Goal: Information Seeking & Learning: Learn about a topic

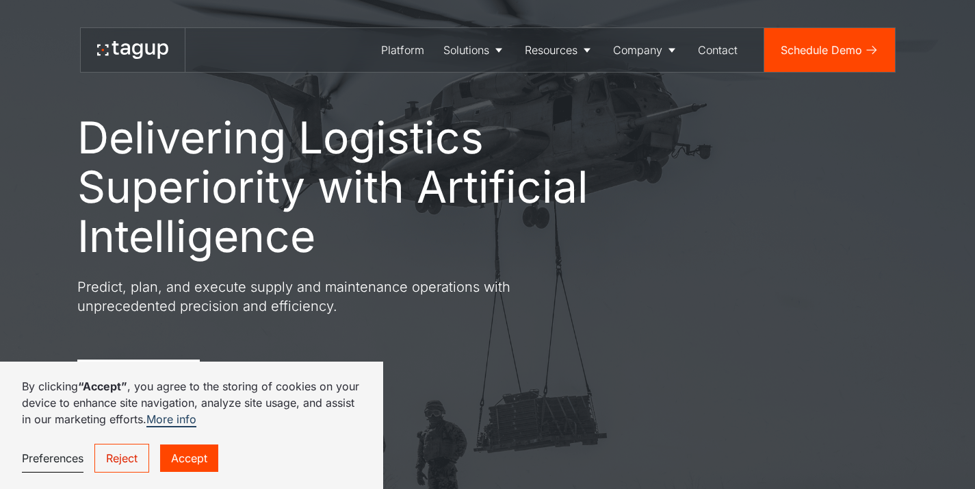
click at [182, 465] on link "Accept" at bounding box center [189, 457] width 58 height 27
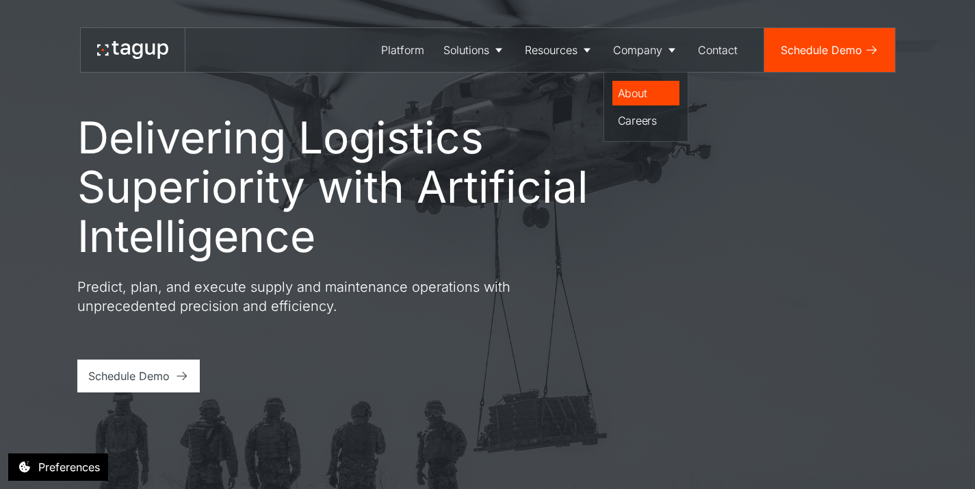
click at [640, 94] on div "About" at bounding box center [646, 93] width 56 height 16
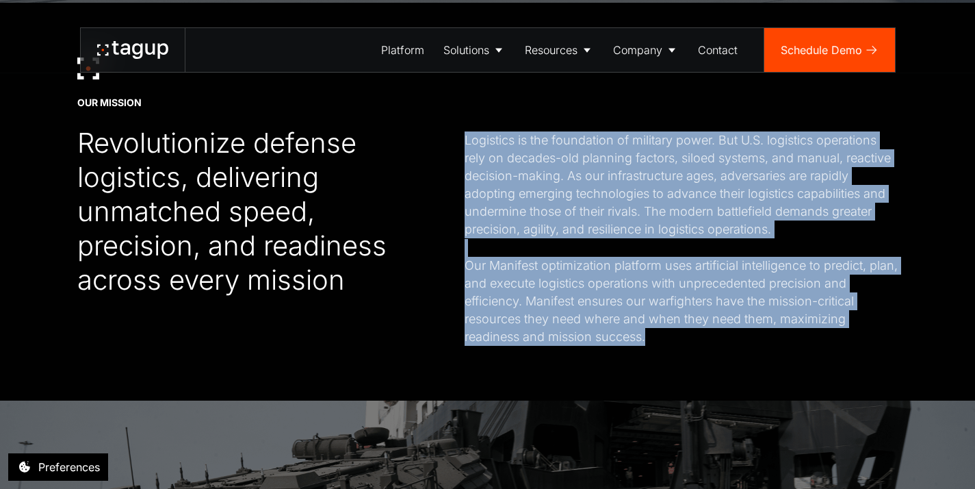
drag, startPoint x: 466, startPoint y: 141, endPoint x: 654, endPoint y: 337, distance: 271.1
click at [654, 337] on div "OUR MISSION Revolutionize defense logistics, delivering unmatched speed, precis…" at bounding box center [487, 202] width 821 height 288
copy div "Logistics is the foundation of military power. But U.S. logistics operations re…"
